Goal: Navigation & Orientation: Find specific page/section

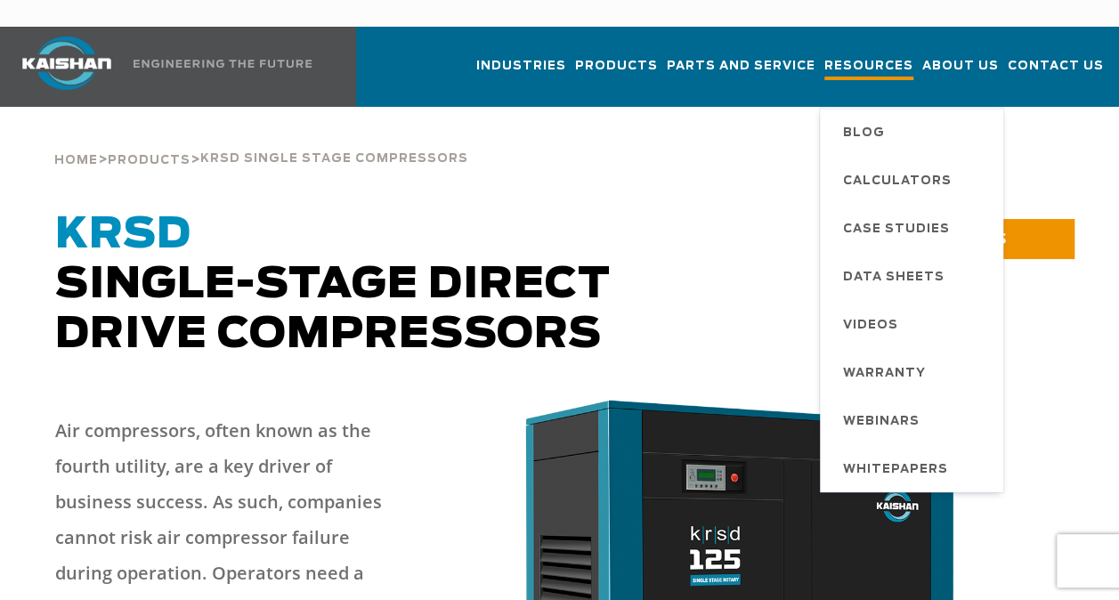
click at [879, 56] on span "Resources" at bounding box center [869, 68] width 89 height 24
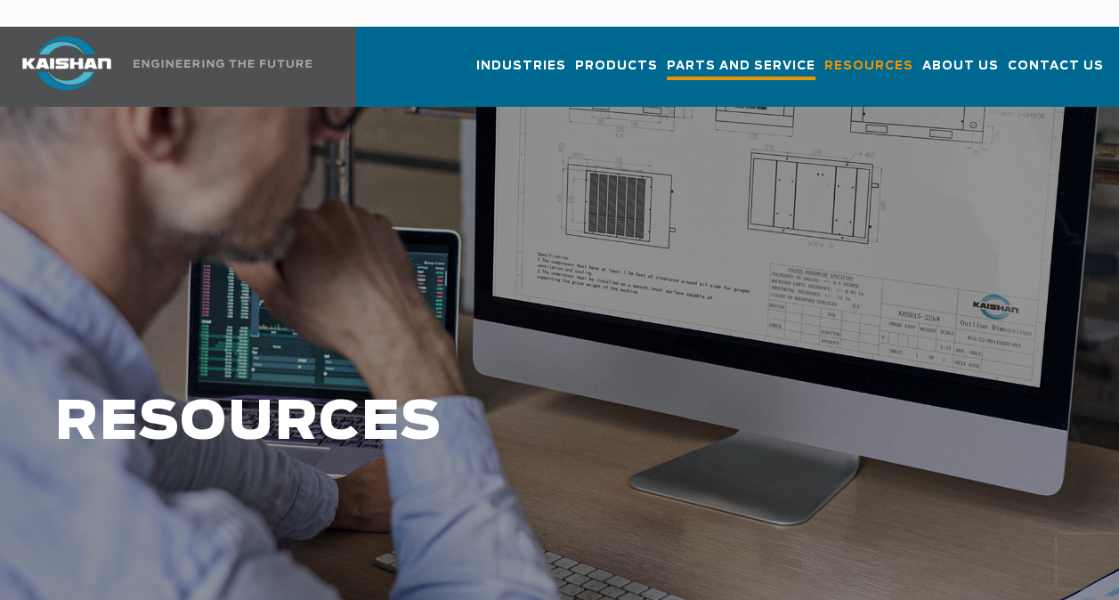
click at [777, 56] on span "Parts and Service" at bounding box center [741, 68] width 149 height 24
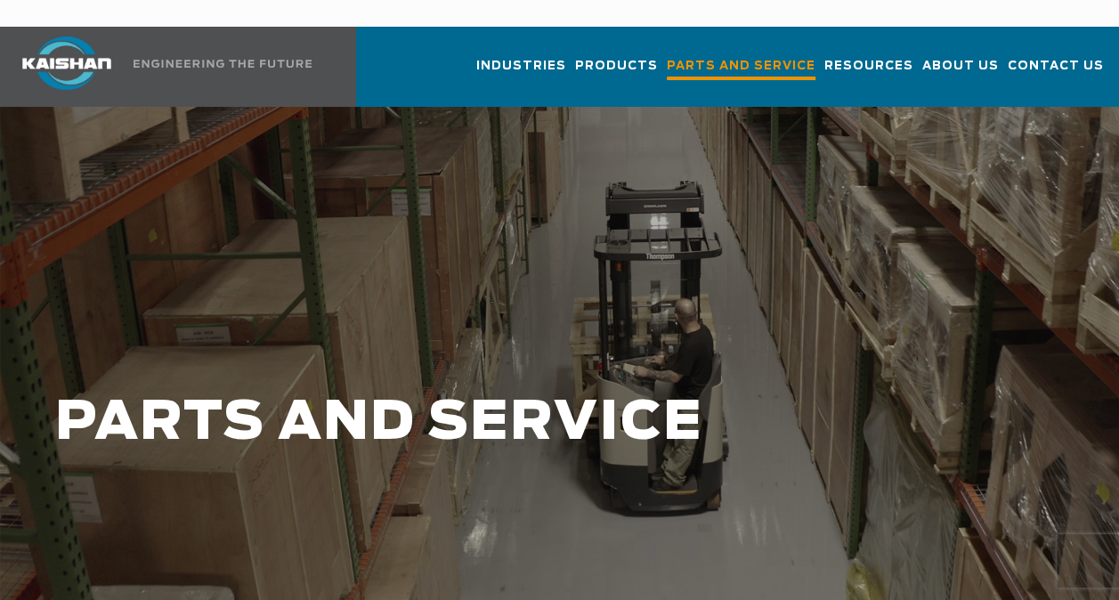
click at [780, 56] on span "Parts and Service" at bounding box center [741, 68] width 149 height 24
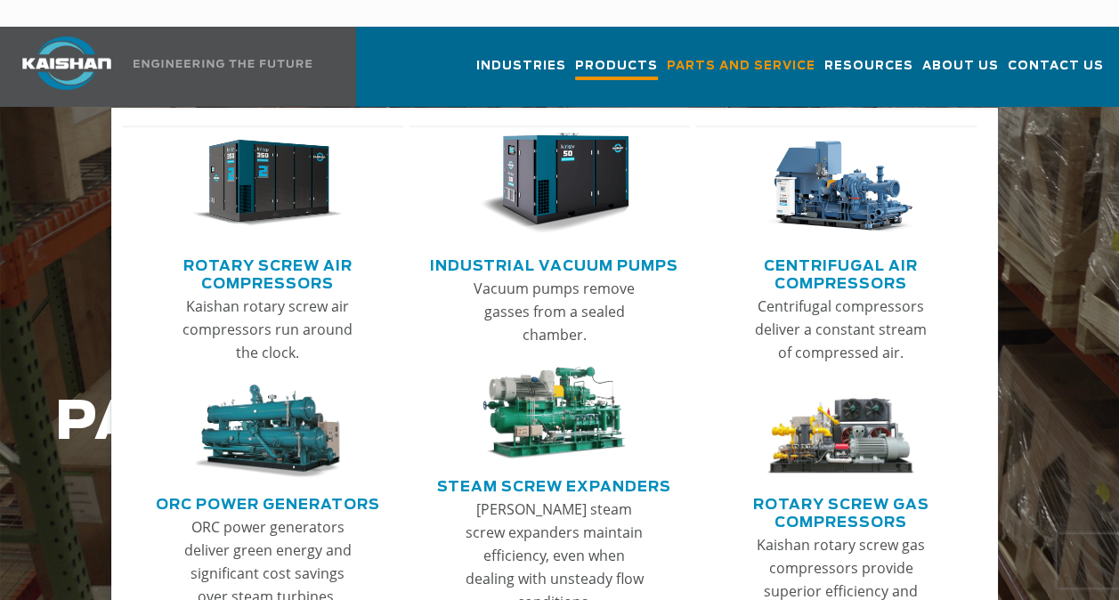
click at [656, 56] on span "Products" at bounding box center [616, 68] width 83 height 24
